Goal: Navigation & Orientation: Find specific page/section

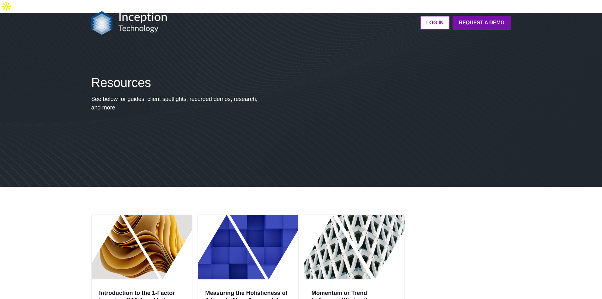
click at [151, 20] on img at bounding box center [129, 23] width 76 height 24
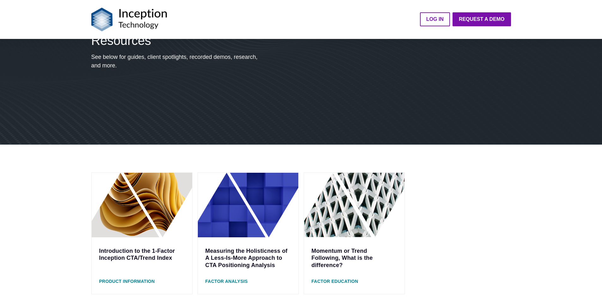
scroll to position [95, 0]
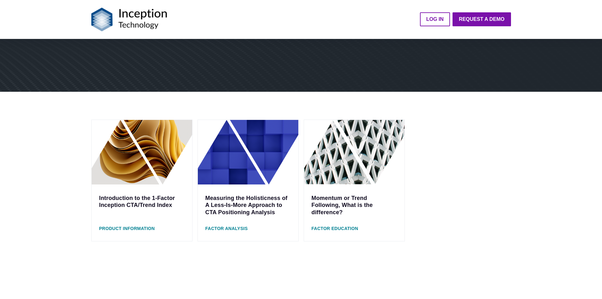
click at [241, 196] on div "Measuring the Holisticness of A Less-Is-More Approach to CTA Positioning Analys…" at bounding box center [248, 205] width 101 height 42
click at [233, 151] on img at bounding box center [248, 152] width 101 height 65
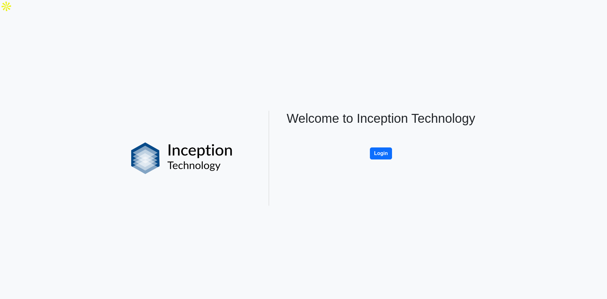
click at [348, 111] on h1 "Welcome to Inception Technology" at bounding box center [381, 118] width 201 height 15
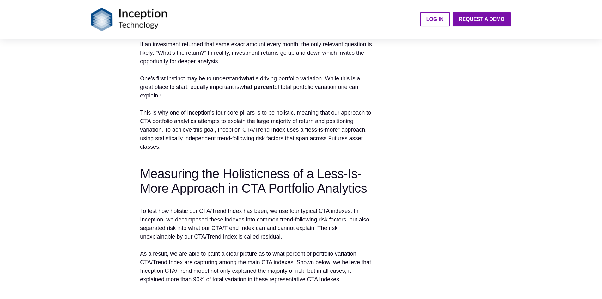
scroll to position [569, 0]
